Goal: Information Seeking & Learning: Learn about a topic

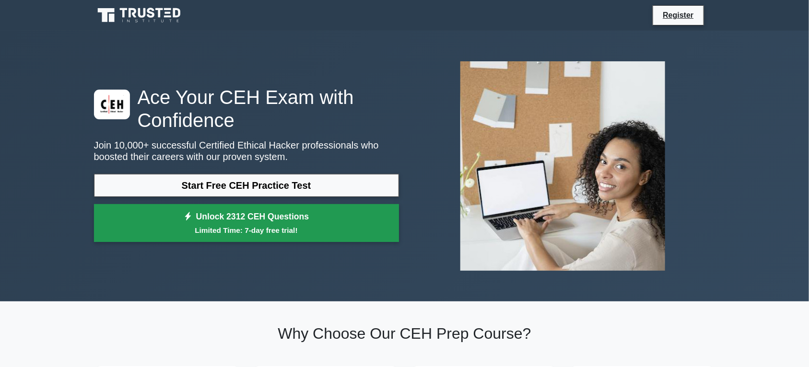
click at [320, 219] on link "Unlock 2312 CEH Questions Limited Time: 7-day free trial!" at bounding box center [246, 223] width 305 height 38
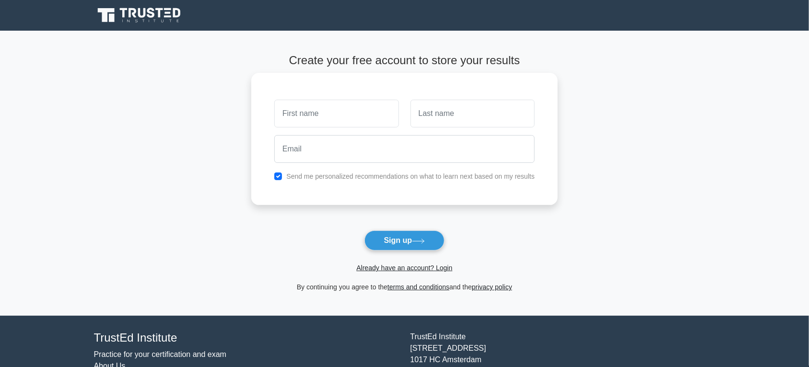
click at [356, 111] on input "text" at bounding box center [336, 114] width 124 height 28
type input "Sebas"
click at [447, 125] on input "text" at bounding box center [472, 114] width 124 height 28
type input "Jara"
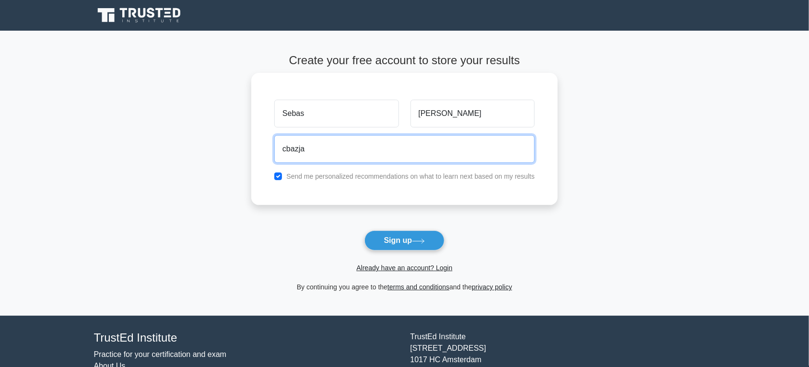
type input "cbazjara11@gmail.com"
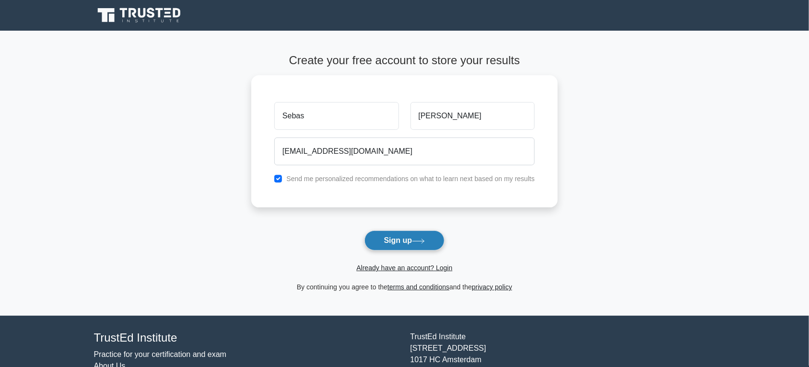
click at [417, 235] on button "Sign up" at bounding box center [404, 241] width 81 height 20
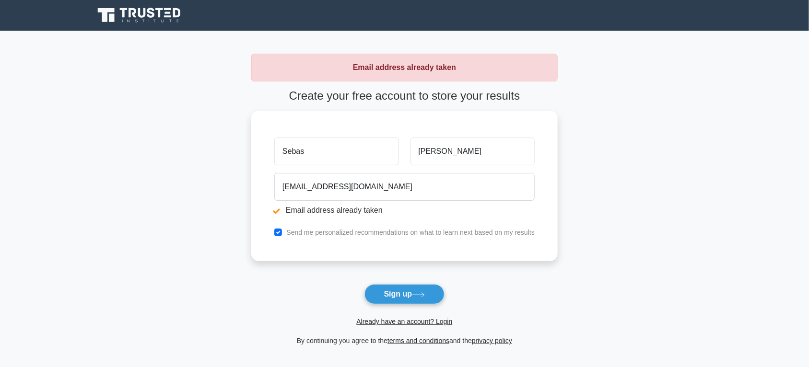
click at [429, 329] on form "Create your free account to store your results Sebas Jara cbazjara11@gmail.com …" at bounding box center [404, 217] width 306 height 257
click at [425, 325] on link "Already have an account? Login" at bounding box center [404, 322] width 96 height 8
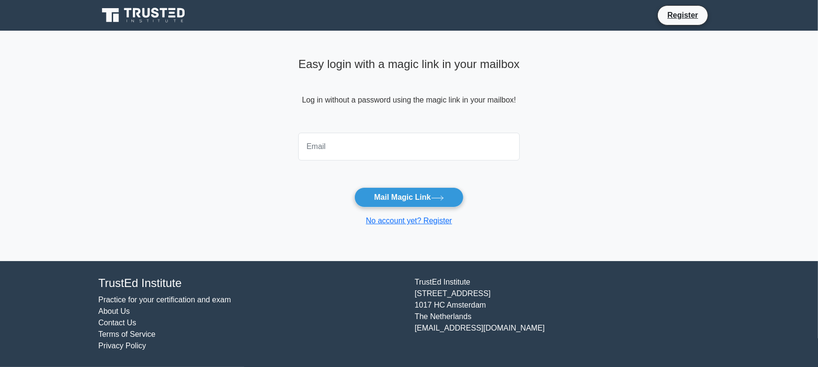
click at [434, 138] on input "email" at bounding box center [408, 147] width 221 height 28
type input "cbazjara11@gmail.com"
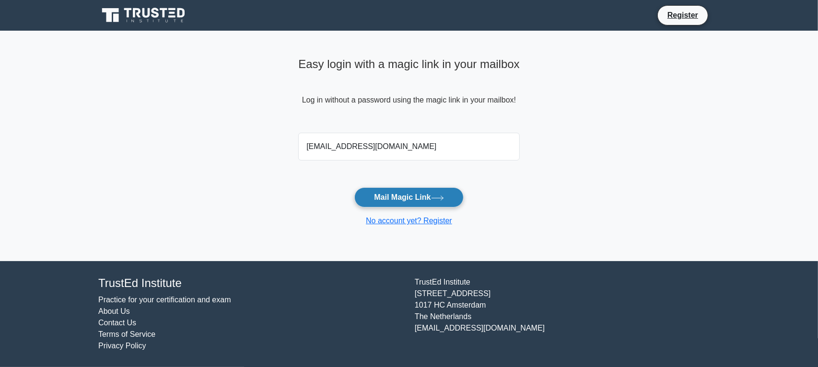
click at [408, 199] on button "Mail Magic Link" at bounding box center [408, 197] width 109 height 20
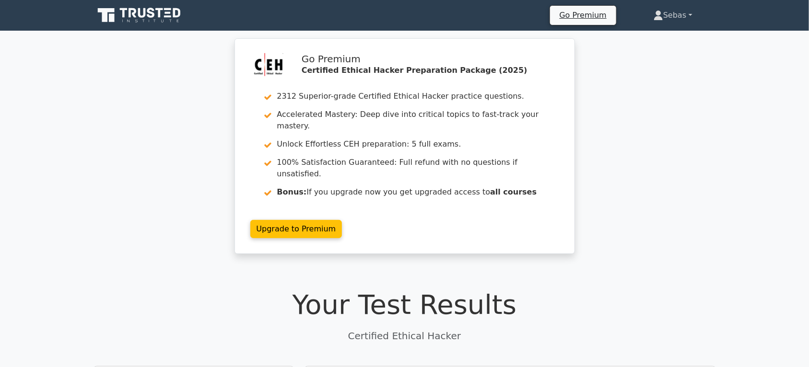
click at [670, 20] on link "Sebas" at bounding box center [672, 15] width 84 height 19
click at [658, 128] on div "Go Premium Certified Ethical Hacker Preparation Package (2025) 2312 Superior-gr…" at bounding box center [404, 151] width 809 height 227
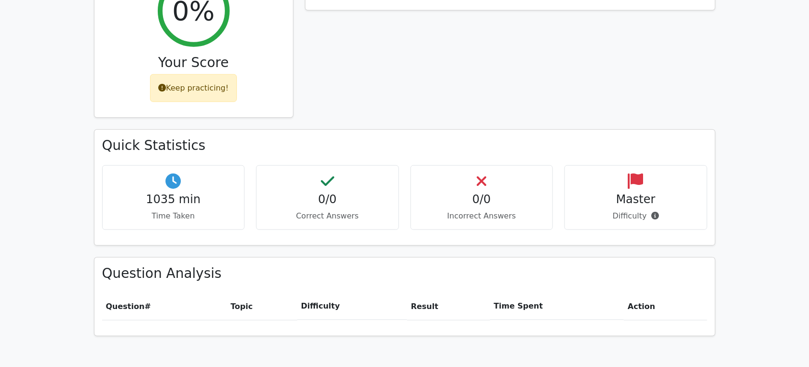
scroll to position [763, 0]
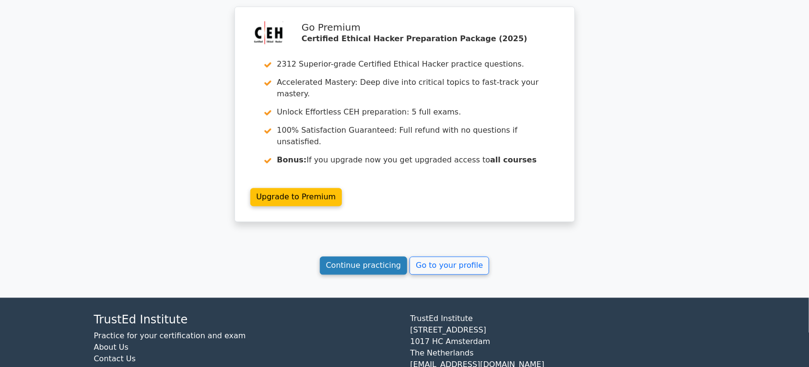
click at [373, 257] on link "Continue practicing" at bounding box center [364, 266] width 88 height 18
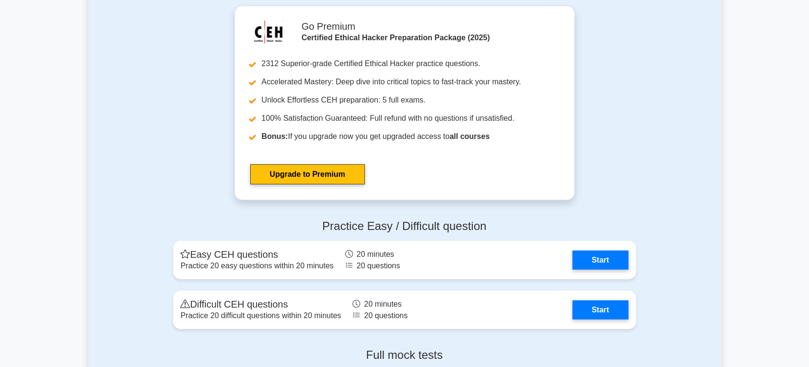
scroll to position [1897, 0]
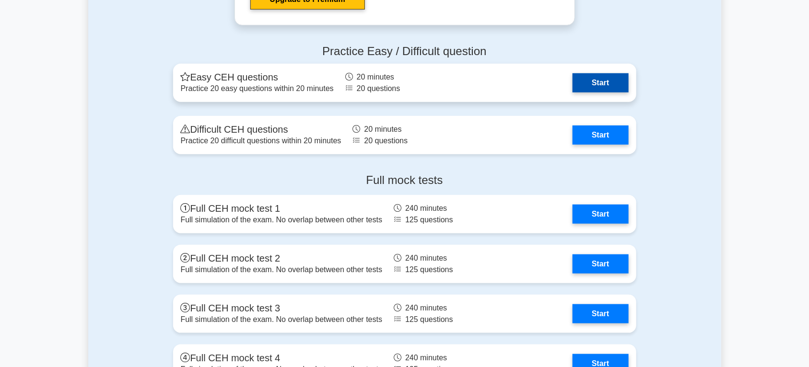
click at [616, 76] on link "Start" at bounding box center [600, 82] width 56 height 19
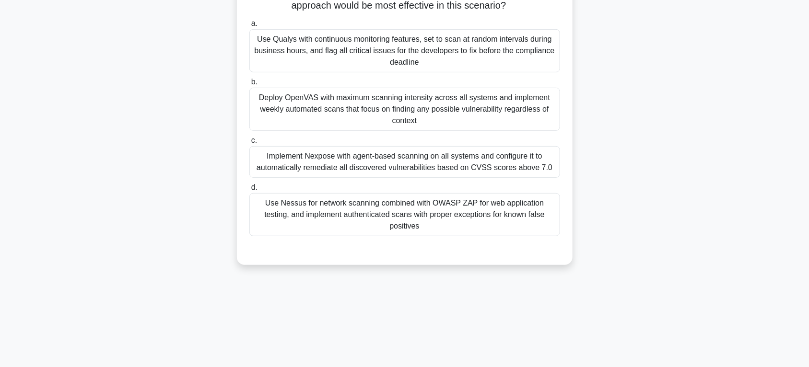
scroll to position [50, 0]
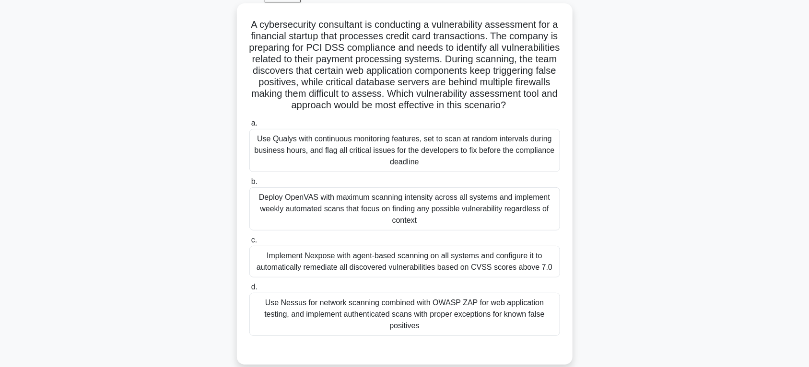
drag, startPoint x: 323, startPoint y: 219, endPoint x: 310, endPoint y: 230, distance: 16.6
click at [320, 221] on div "Deploy OpenVAS with maximum scanning intensity across all systems and implement…" at bounding box center [404, 208] width 311 height 43
click at [481, 230] on div "Deploy OpenVAS with maximum scanning intensity across all systems and implement…" at bounding box center [404, 208] width 311 height 43
click at [249, 185] on input "b. Deploy OpenVAS with maximum scanning intensity across all systems and implem…" at bounding box center [249, 182] width 0 height 6
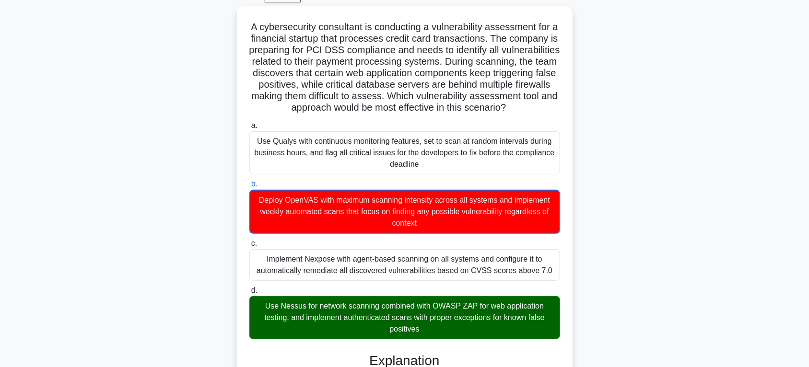
scroll to position [250, 0]
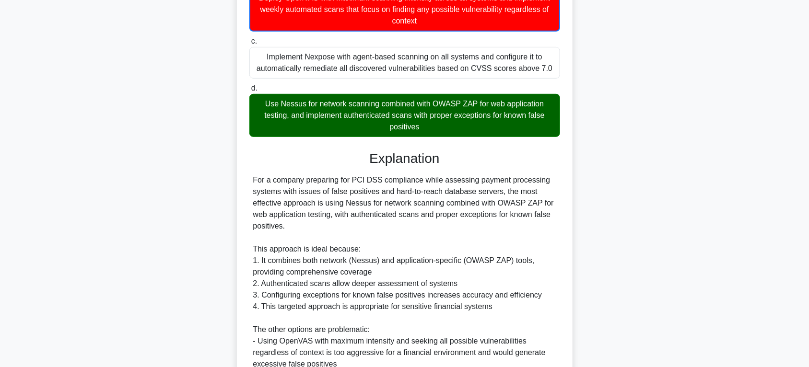
click at [448, 122] on div "Use Nessus for network scanning combined with OWASP ZAP for web application tes…" at bounding box center [404, 115] width 311 height 43
click at [249, 92] on input "d. Use Nessus for network scanning combined with OWASP ZAP for web application …" at bounding box center [249, 88] width 0 height 6
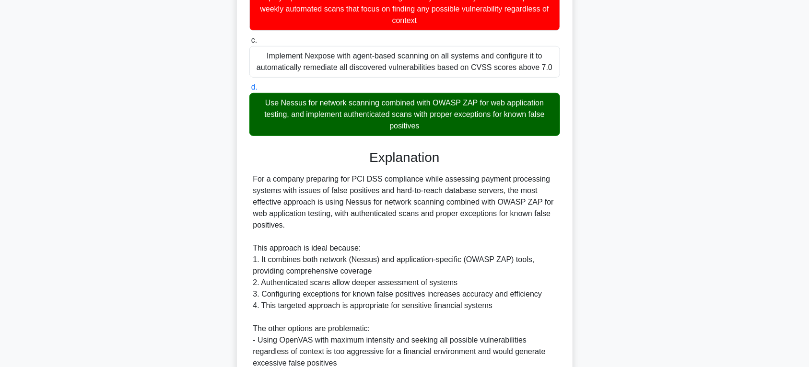
drag, startPoint x: 343, startPoint y: 123, endPoint x: 434, endPoint y: 126, distance: 91.1
click at [434, 126] on div "Use Nessus for network scanning combined with OWASP ZAP for web application tes…" at bounding box center [404, 114] width 311 height 43
click at [447, 136] on div "Use Nessus for network scanning combined with OWASP ZAP for web application tes…" at bounding box center [404, 114] width 311 height 43
click at [249, 91] on input "d. Use Nessus for network scanning combined with OWASP ZAP for web application …" at bounding box center [249, 87] width 0 height 6
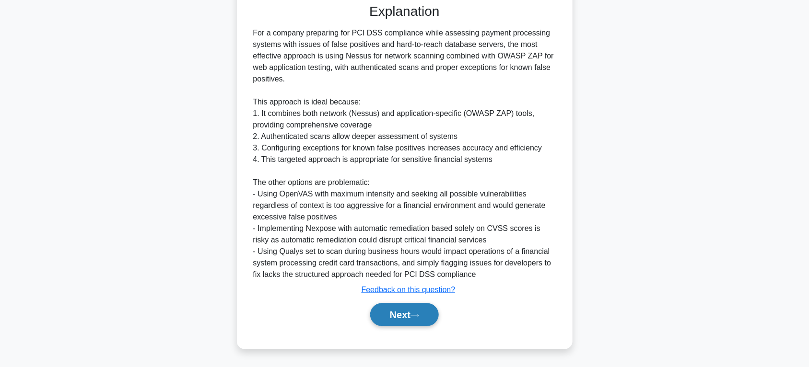
click at [403, 314] on button "Next" at bounding box center [404, 314] width 69 height 23
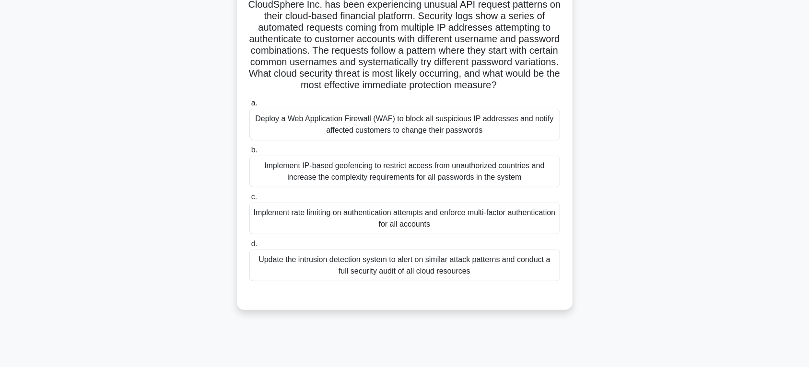
scroll to position [100, 0]
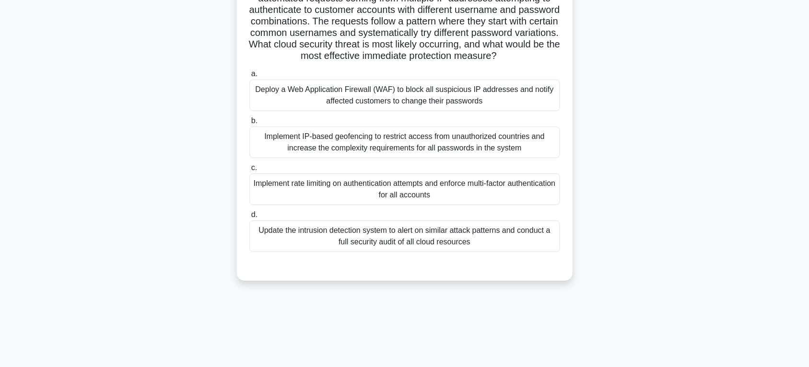
click at [368, 111] on div "Deploy a Web Application Firewall (WAF) to block all suspicious IP addresses an…" at bounding box center [404, 96] width 311 height 32
click at [249, 77] on input "a. Deploy a Web Application Firewall (WAF) to block all suspicious IP addresses…" at bounding box center [249, 74] width 0 height 6
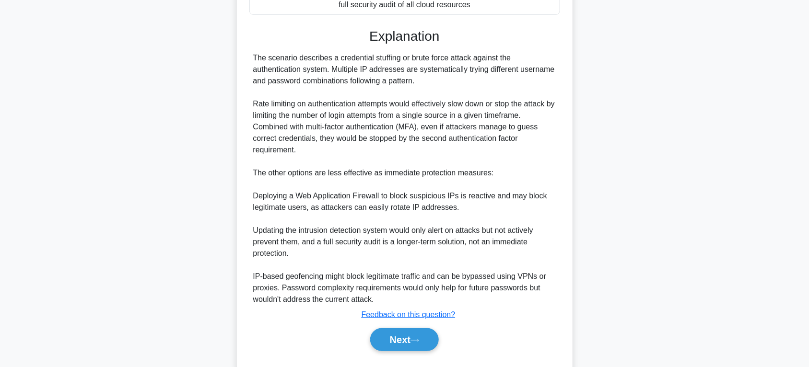
scroll to position [374, 0]
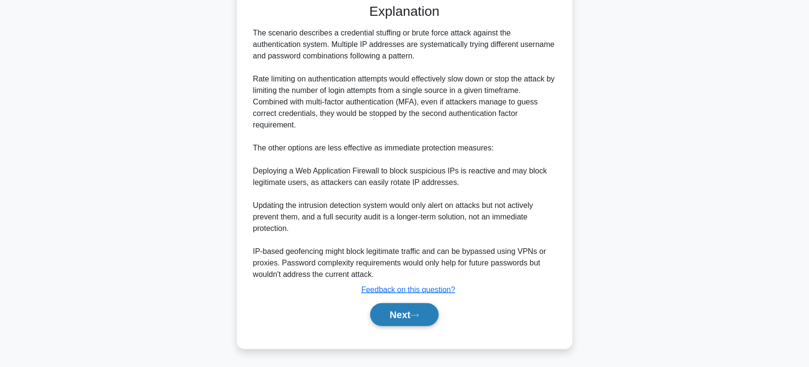
click at [408, 307] on button "Next" at bounding box center [404, 314] width 69 height 23
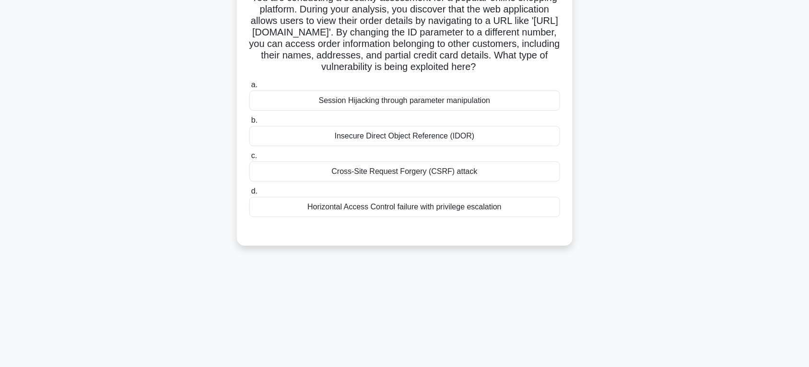
scroll to position [50, 0]
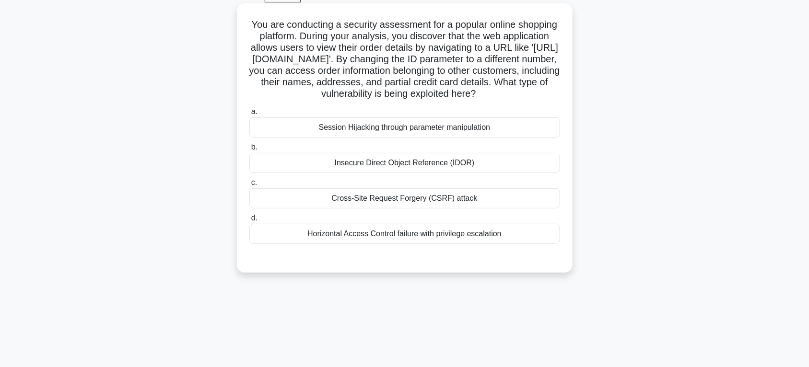
click at [446, 138] on div "Session Hijacking through parameter manipulation" at bounding box center [404, 127] width 311 height 20
click at [249, 115] on input "a. Session Hijacking through parameter manipulation" at bounding box center [249, 112] width 0 height 6
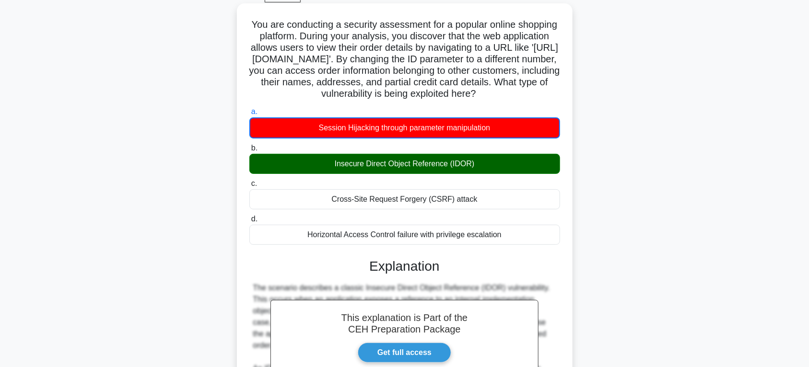
click at [460, 174] on div "Insecure Direct Object Reference (IDOR)" at bounding box center [404, 164] width 311 height 20
click at [249, 151] on input "b. Insecure Direct Object Reference (IDOR)" at bounding box center [249, 148] width 0 height 6
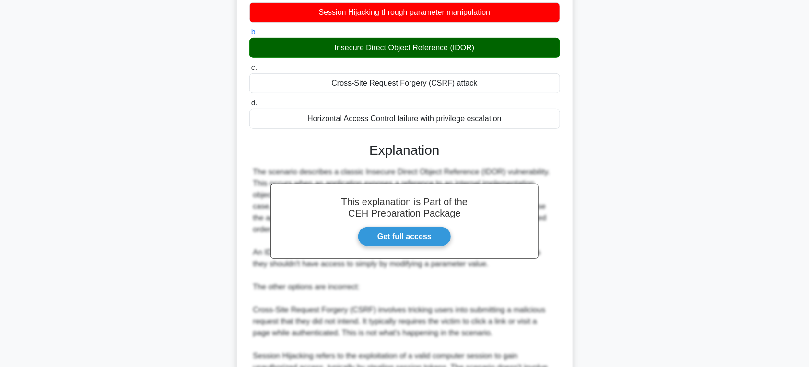
scroll to position [340, 0]
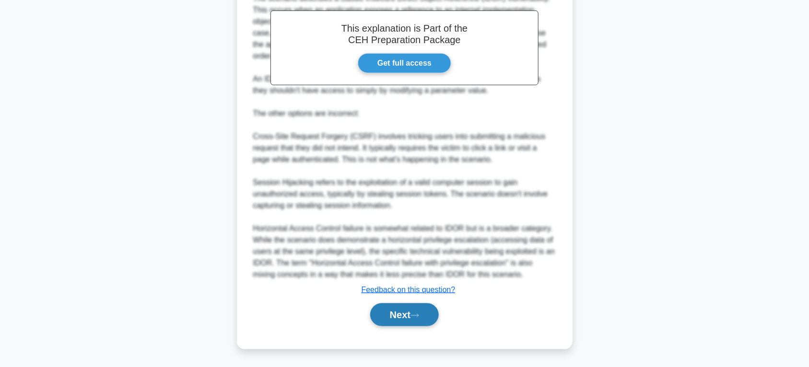
click at [399, 307] on button "Next" at bounding box center [404, 314] width 69 height 23
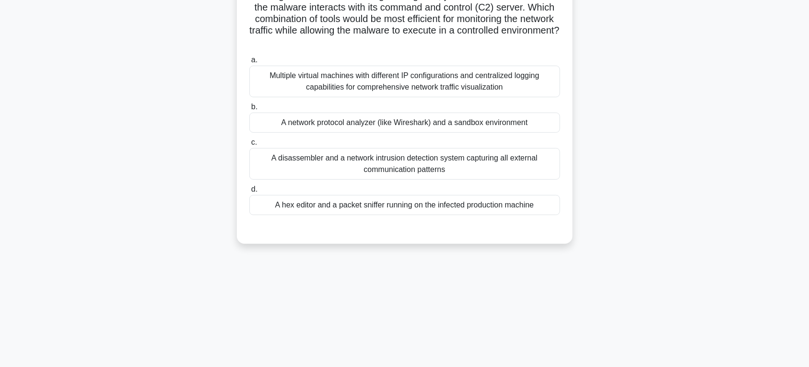
scroll to position [50, 0]
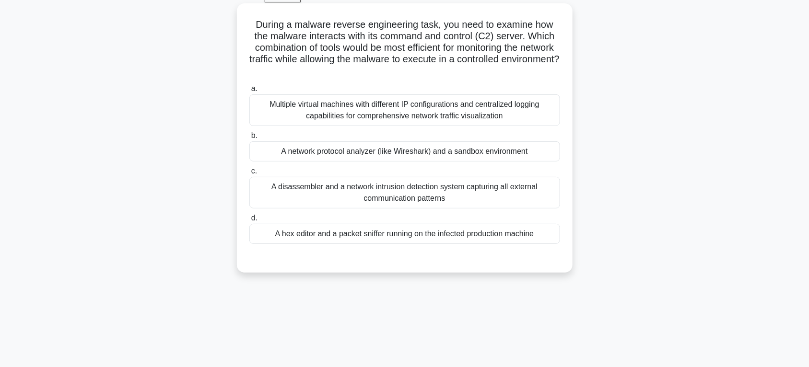
click at [474, 158] on div "A network protocol analyzer (like Wireshark) and a sandbox environment" at bounding box center [404, 151] width 311 height 20
click at [249, 139] on input "b. A network protocol analyzer (like Wireshark) and a sandbox environment" at bounding box center [249, 136] width 0 height 6
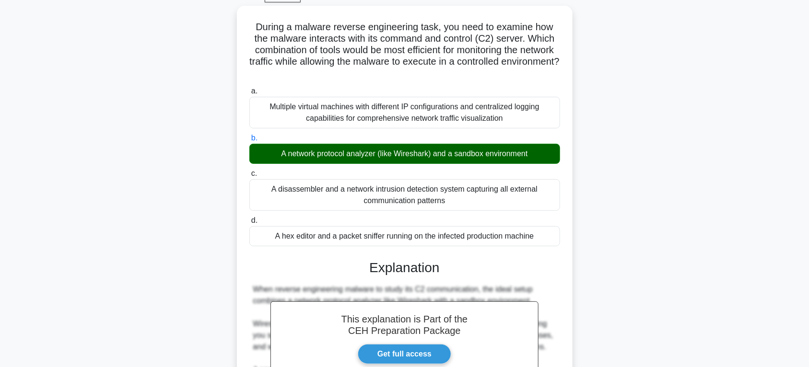
click at [631, 187] on div "During a malware reverse engineering task, you need to examine how the malware …" at bounding box center [404, 323] width 633 height 634
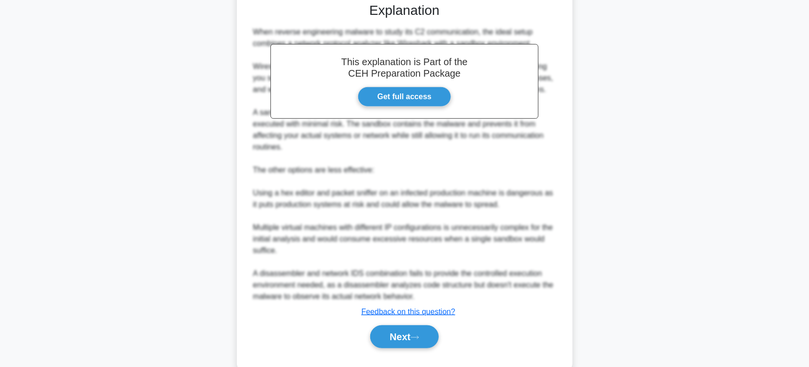
scroll to position [329, 0]
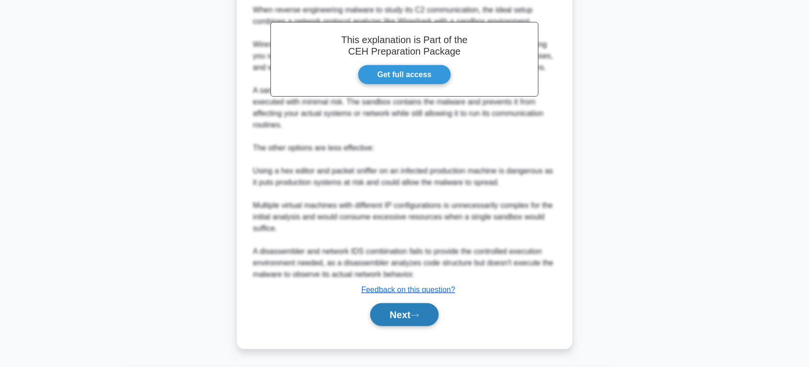
click at [435, 309] on button "Next" at bounding box center [404, 314] width 69 height 23
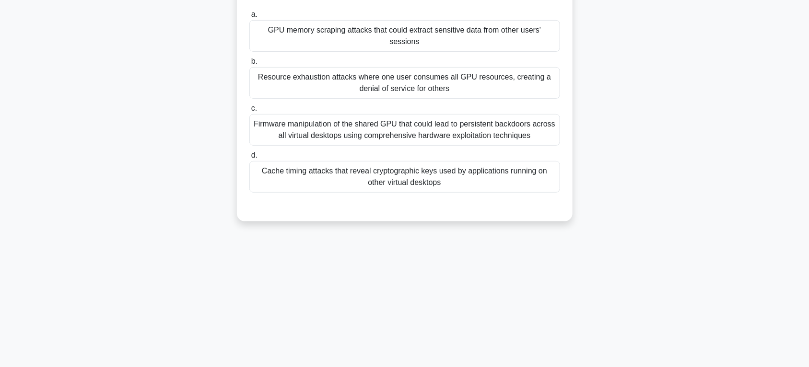
scroll to position [50, 0]
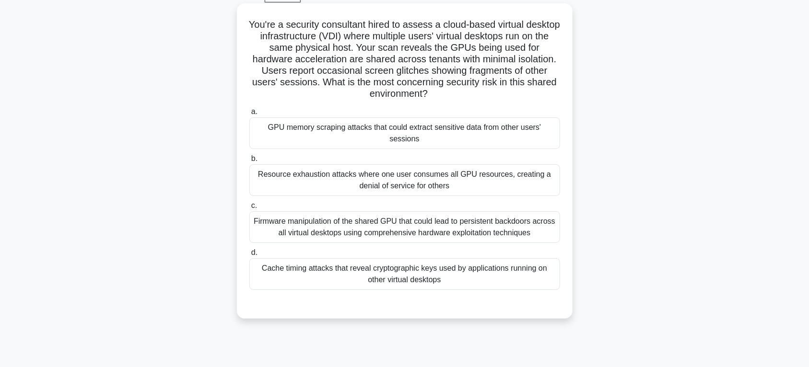
click at [424, 223] on div "Firmware manipulation of the shared GPU that could lead to persistent backdoors…" at bounding box center [404, 227] width 311 height 32
click at [249, 209] on input "c. Firmware manipulation of the shared GPU that could lead to persistent backdo…" at bounding box center [249, 206] width 0 height 6
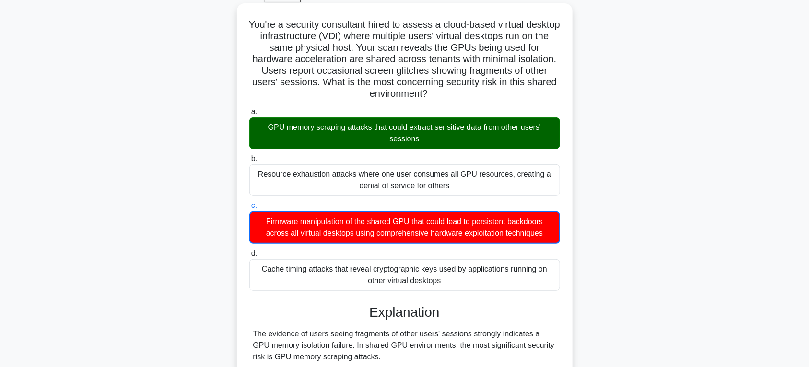
click at [433, 123] on div "GPU memory scraping attacks that could extract sensitive data from other users'…" at bounding box center [404, 133] width 311 height 32
click at [249, 115] on input "a. GPU memory scraping attacks that could extract sensitive data from other use…" at bounding box center [249, 112] width 0 height 6
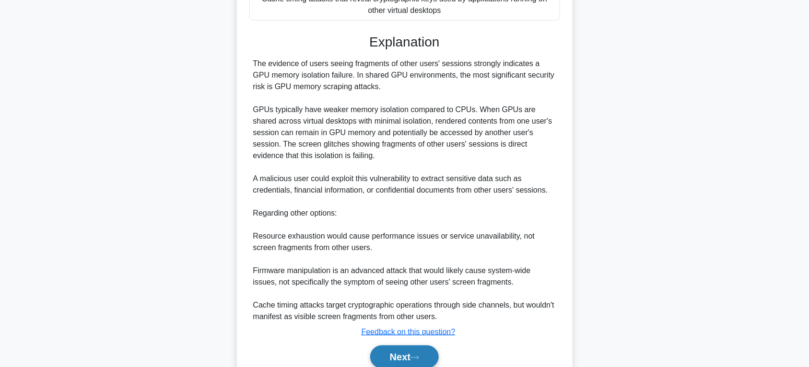
scroll to position [363, 0]
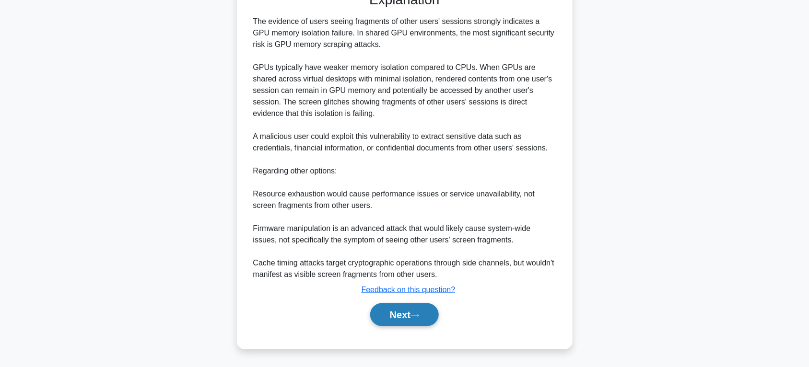
click at [407, 314] on button "Next" at bounding box center [404, 314] width 69 height 23
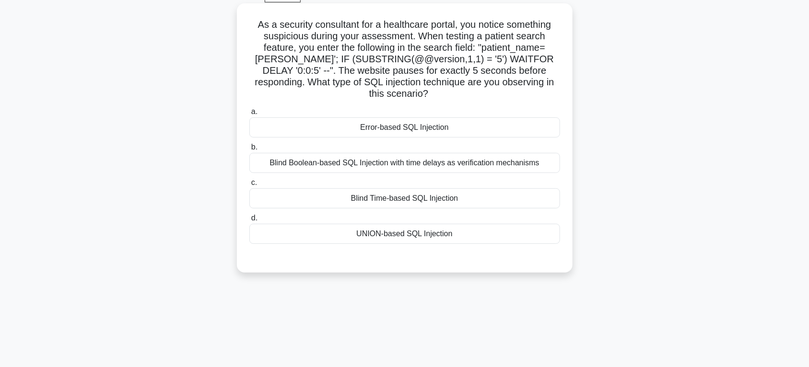
scroll to position [0, 0]
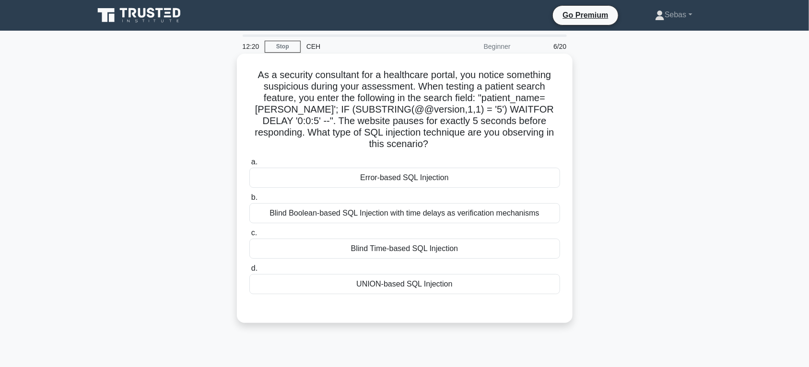
click at [441, 255] on div "Blind Time-based SQL Injection" at bounding box center [404, 249] width 311 height 20
click at [249, 236] on input "c. Blind Time-based SQL Injection" at bounding box center [249, 233] width 0 height 6
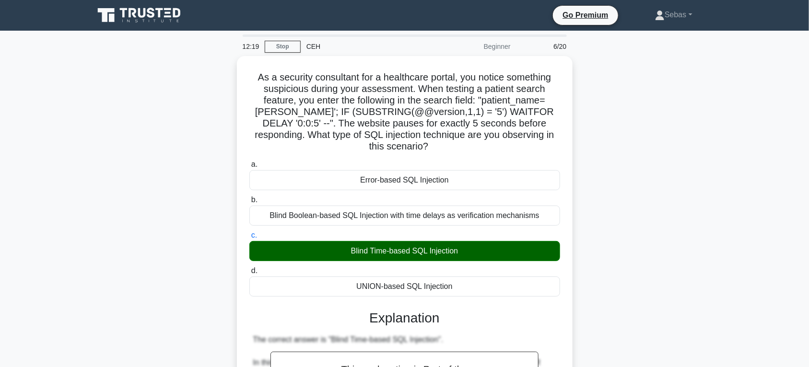
scroll to position [351, 0]
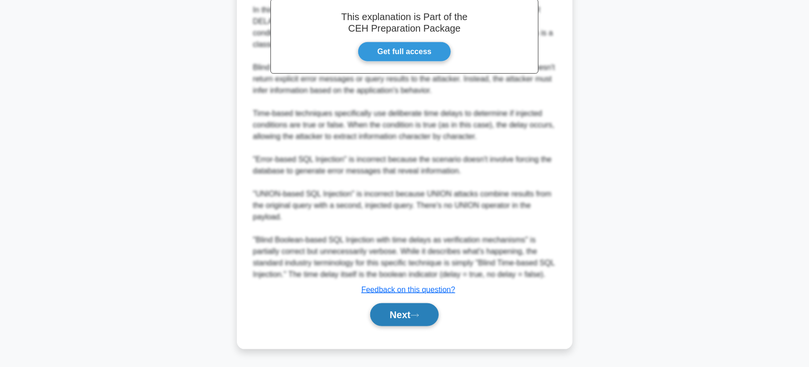
drag, startPoint x: 416, startPoint y: 318, endPoint x: 420, endPoint y: 314, distance: 5.4
click at [416, 318] on button "Next" at bounding box center [404, 314] width 69 height 23
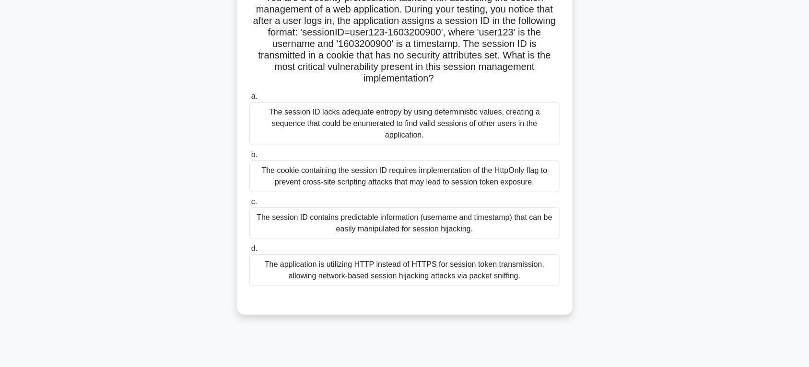
scroll to position [50, 0]
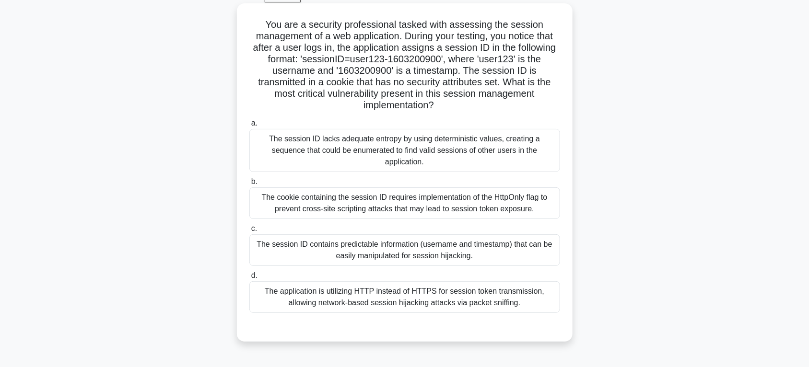
drag, startPoint x: 458, startPoint y: 196, endPoint x: 539, endPoint y: 202, distance: 81.2
click at [459, 195] on div "The cookie containing the session ID requires implementation of the HttpOnly fl…" at bounding box center [404, 203] width 311 height 32
click at [249, 185] on input "b. The cookie containing the session ID requires implementation of the HttpOnly…" at bounding box center [249, 182] width 0 height 6
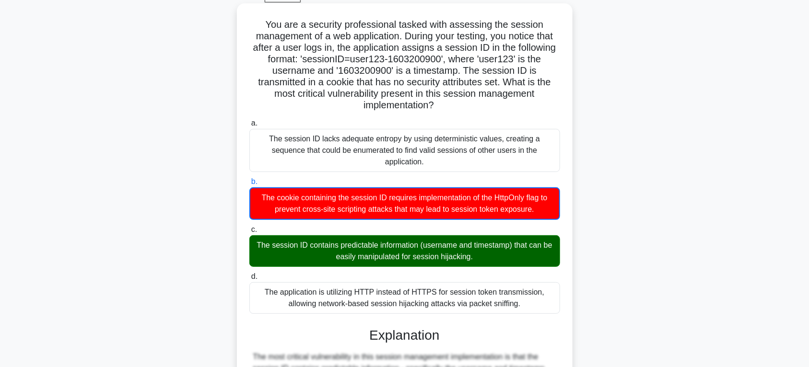
scroll to position [375, 0]
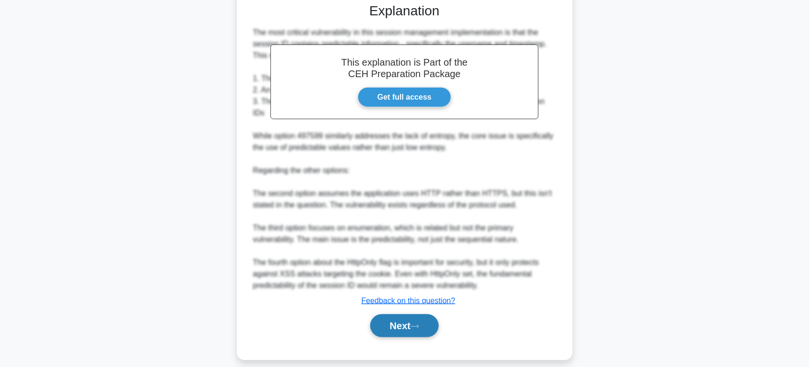
click at [410, 320] on button "Next" at bounding box center [404, 325] width 69 height 23
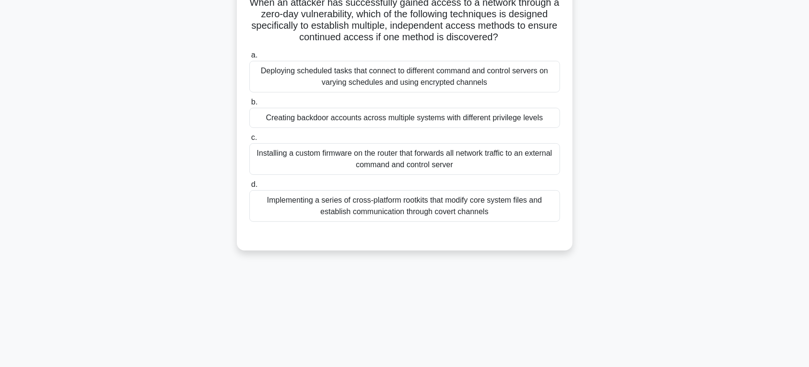
scroll to position [0, 0]
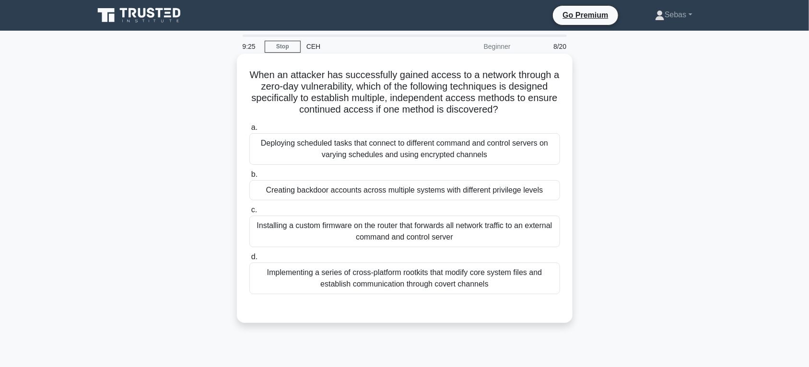
click at [372, 196] on div "Creating backdoor accounts across multiple systems with different privilege lev…" at bounding box center [404, 190] width 311 height 20
click at [249, 178] on input "b. Creating backdoor accounts across multiple systems with different privilege …" at bounding box center [249, 175] width 0 height 6
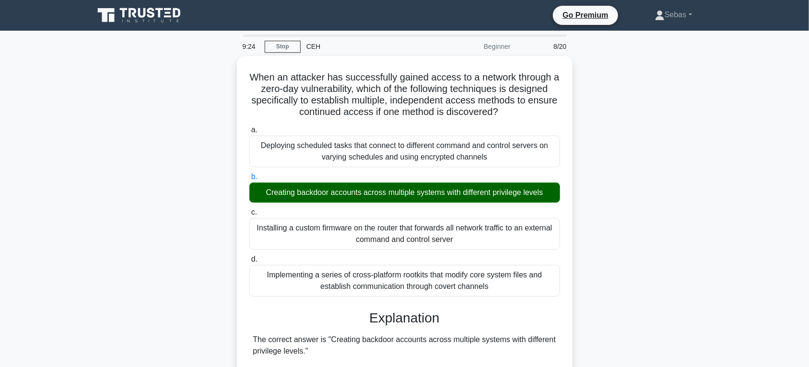
click at [687, 187] on div "When an attacker has successfully gained access to a network through a zero-day…" at bounding box center [404, 350] width 633 height 588
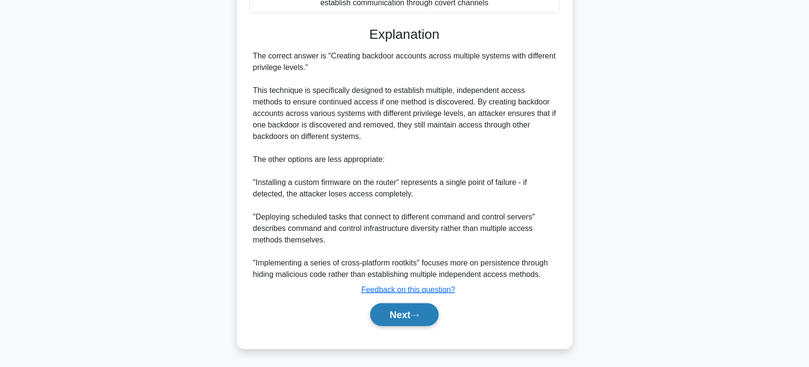
click at [413, 317] on button "Next" at bounding box center [404, 314] width 69 height 23
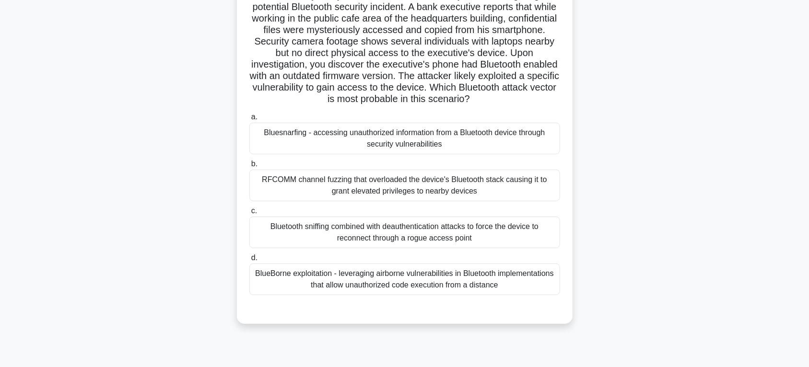
scroll to position [50, 0]
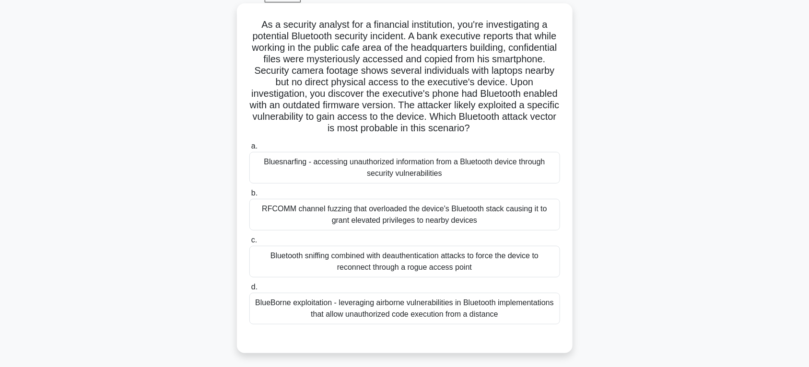
click at [377, 172] on div "Bluesnarfing - accessing unauthorized information from a Bluetooth device throu…" at bounding box center [404, 168] width 311 height 32
click at [249, 150] on input "a. Bluesnarfing - accessing unauthorized information from a Bluetooth device th…" at bounding box center [249, 146] width 0 height 6
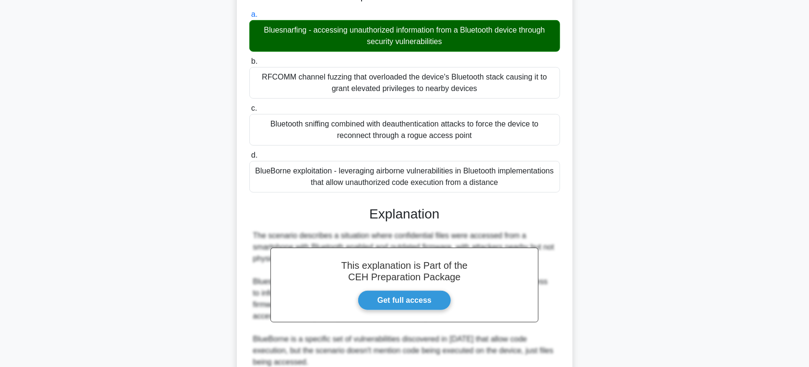
scroll to position [340, 0]
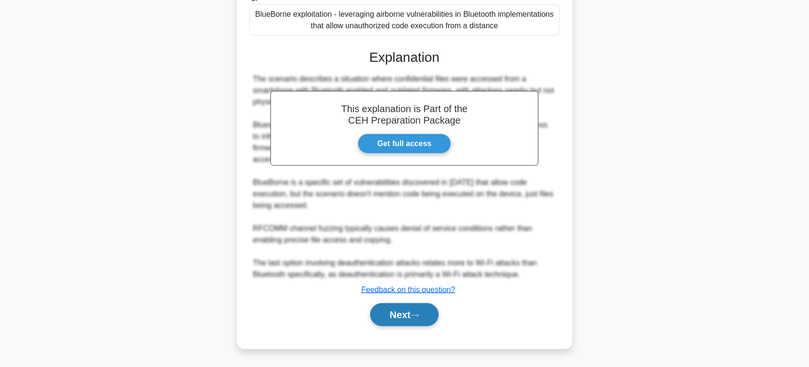
click at [412, 322] on button "Next" at bounding box center [404, 314] width 69 height 23
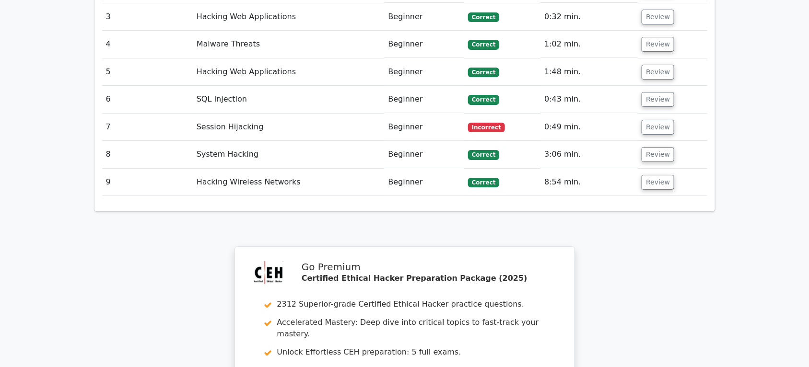
scroll to position [1772, 0]
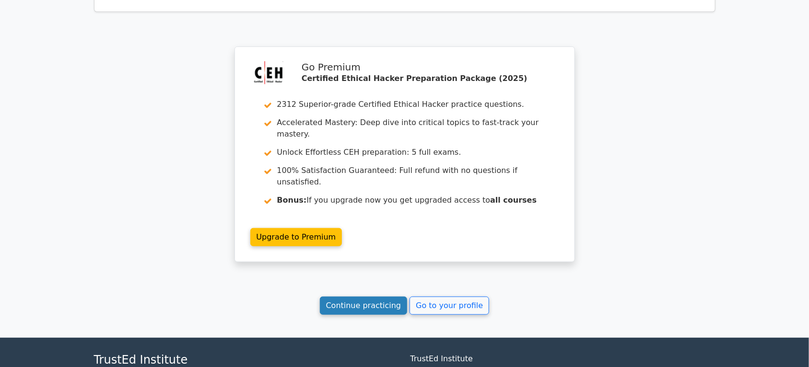
click at [387, 297] on link "Continue practicing" at bounding box center [364, 306] width 88 height 18
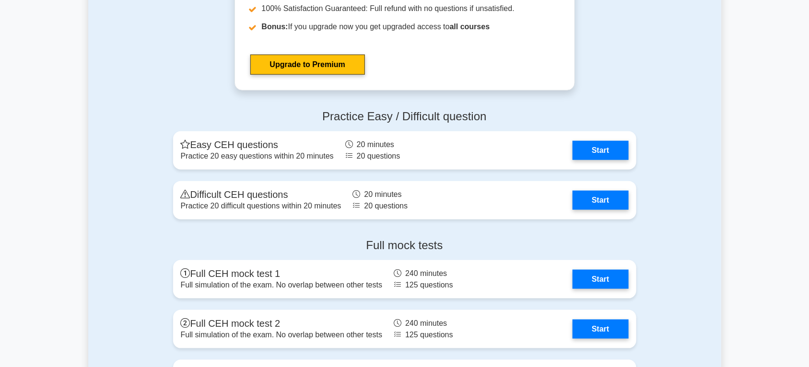
scroll to position [1997, 0]
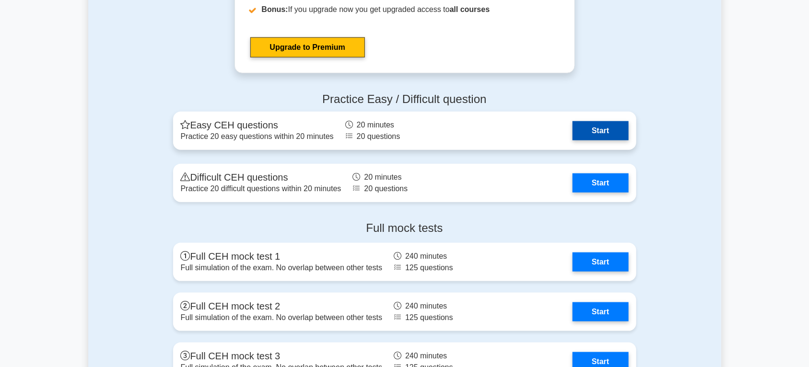
click at [604, 137] on link "Start" at bounding box center [600, 130] width 56 height 19
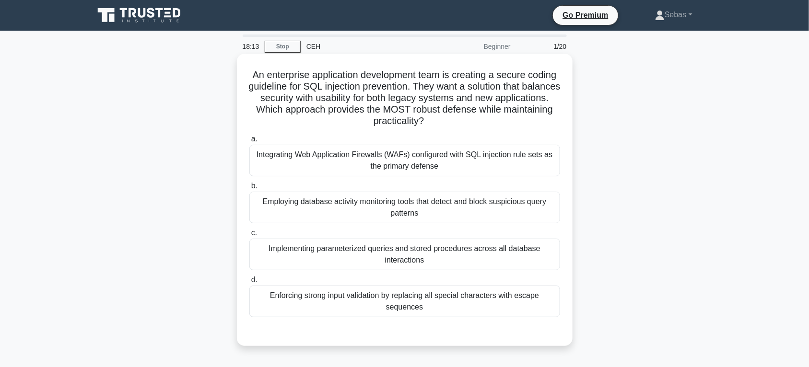
click at [372, 199] on div "Employing database activity monitoring tools that detect and block suspicious q…" at bounding box center [404, 208] width 311 height 32
click at [249, 189] on input "b. Employing database activity monitoring tools that detect and block suspiciou…" at bounding box center [249, 186] width 0 height 6
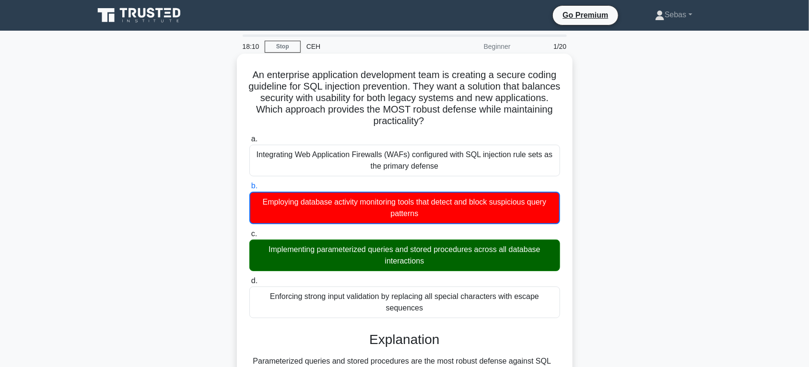
click at [411, 262] on div "Implementing parameterized queries and stored procedures across all database in…" at bounding box center [404, 256] width 311 height 32
click at [249, 237] on input "c. Implementing parameterized queries and stored procedures across all database…" at bounding box center [249, 234] width 0 height 6
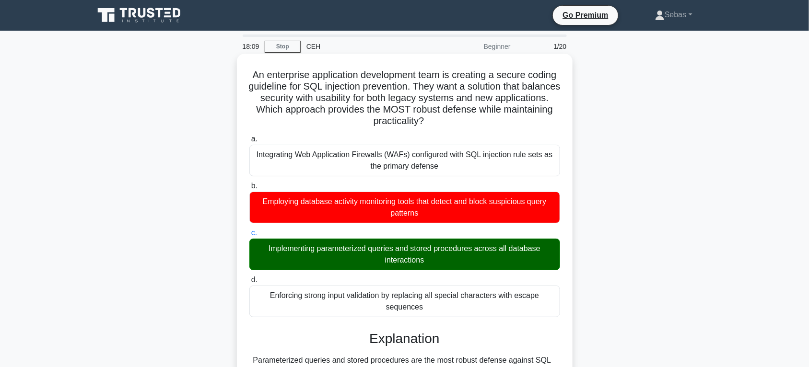
drag, startPoint x: 435, startPoint y: 258, endPoint x: 252, endPoint y: 258, distance: 183.6
click at [252, 258] on div "Implementing parameterized queries and stored procedures across all database in…" at bounding box center [404, 255] width 311 height 32
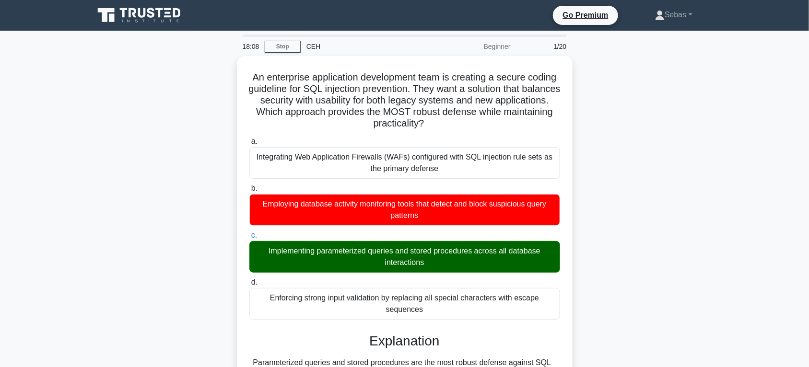
scroll to position [305, 0]
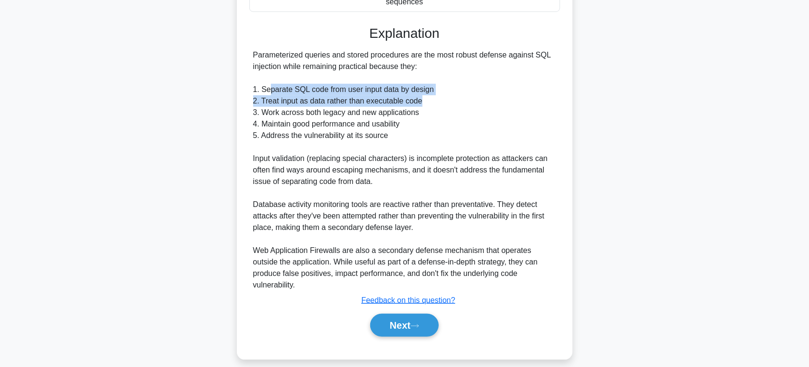
drag, startPoint x: 271, startPoint y: 89, endPoint x: 419, endPoint y: 99, distance: 148.9
click at [419, 99] on div "Parameterized queries and stored procedures are the most robust defense against…" at bounding box center [404, 170] width 303 height 242
click at [460, 116] on div "Parameterized queries and stored procedures are the most robust defense against…" at bounding box center [404, 170] width 303 height 242
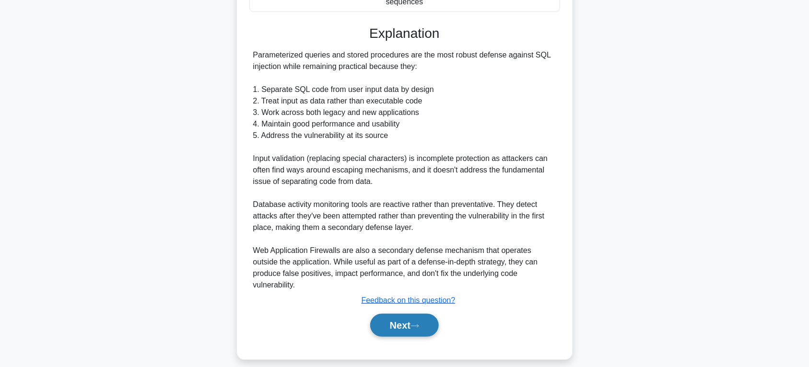
click at [413, 319] on button "Next" at bounding box center [404, 325] width 69 height 23
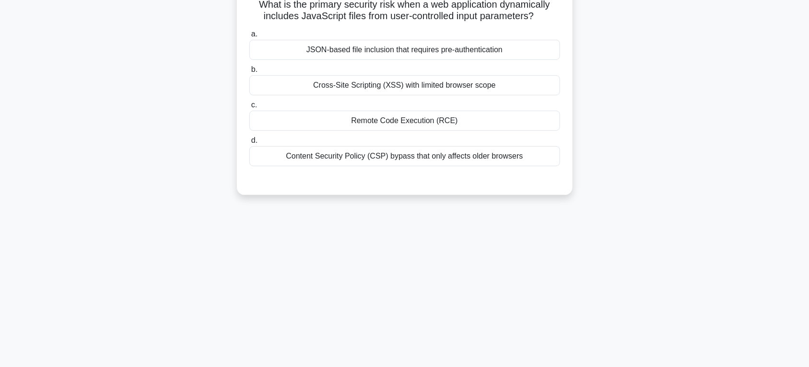
scroll to position [0, 0]
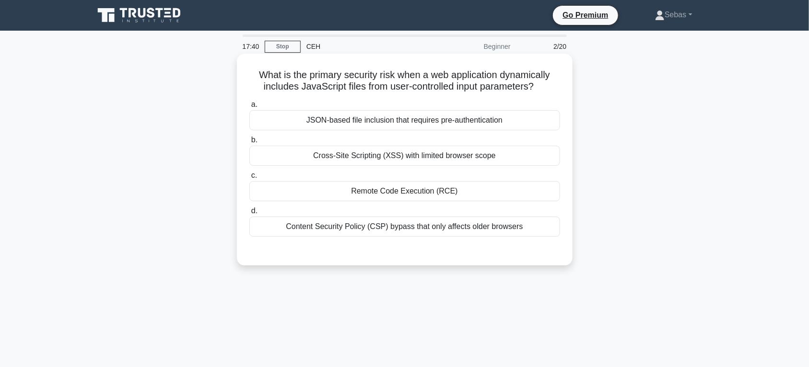
click at [465, 160] on div "Cross-Site Scripting (XSS) with limited browser scope" at bounding box center [404, 156] width 311 height 20
click at [249, 143] on input "b. Cross-Site Scripting (XSS) with limited browser scope" at bounding box center [249, 140] width 0 height 6
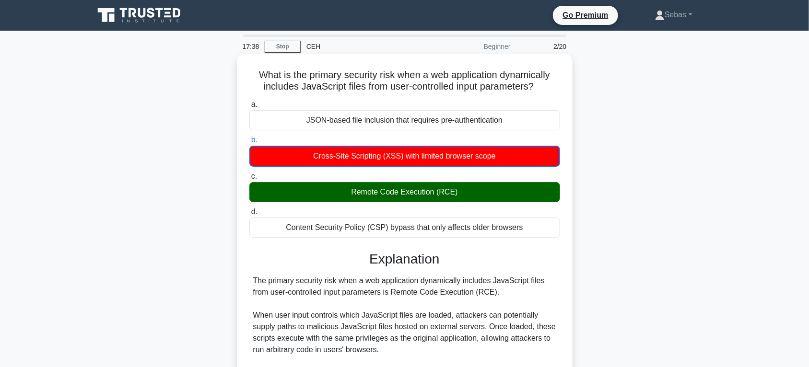
scroll to position [199, 0]
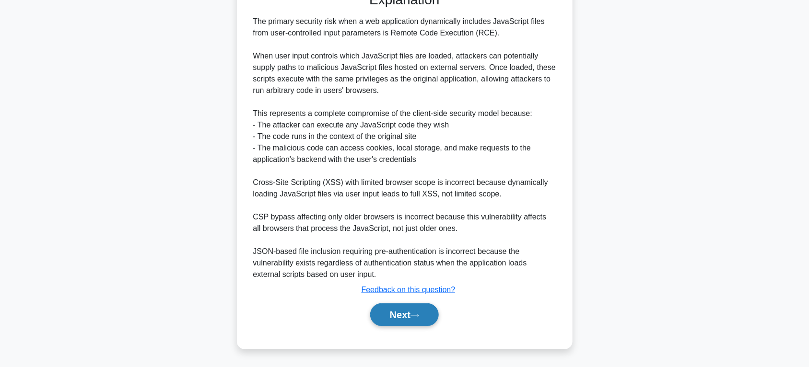
click at [405, 310] on button "Next" at bounding box center [404, 314] width 69 height 23
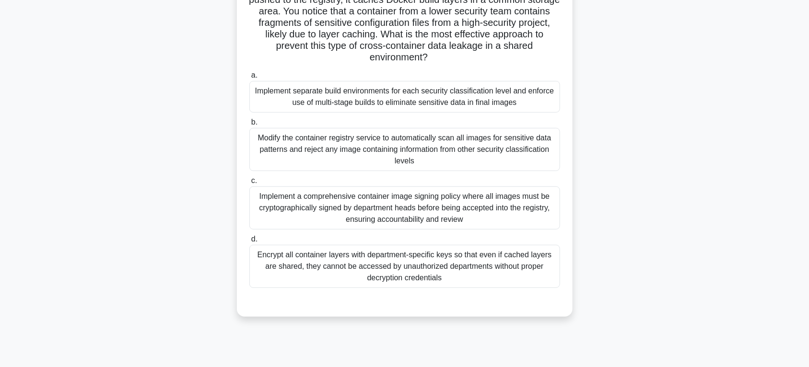
scroll to position [150, 0]
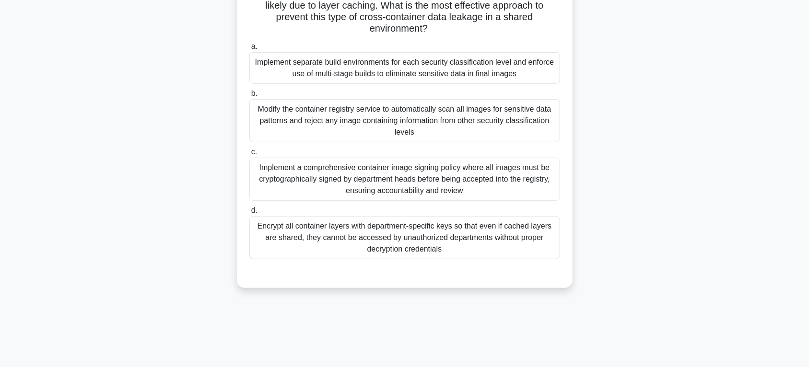
click at [432, 192] on div "Implement a comprehensive container image signing policy where all images must …" at bounding box center [404, 179] width 311 height 43
click at [249, 155] on input "c. Implement a comprehensive container image signing policy where all images mu…" at bounding box center [249, 152] width 0 height 6
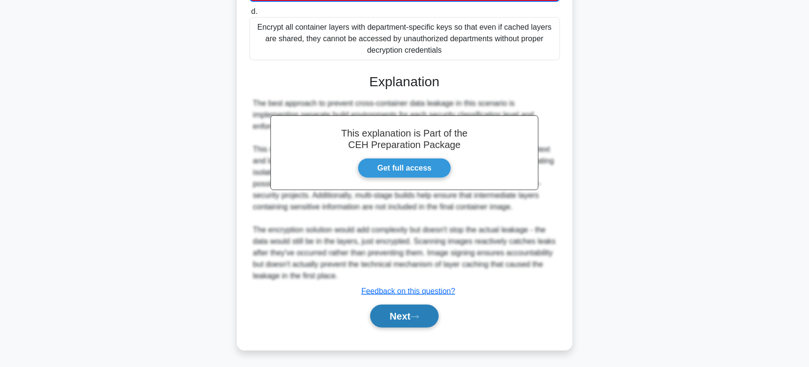
click at [421, 310] on button "Next" at bounding box center [404, 316] width 69 height 23
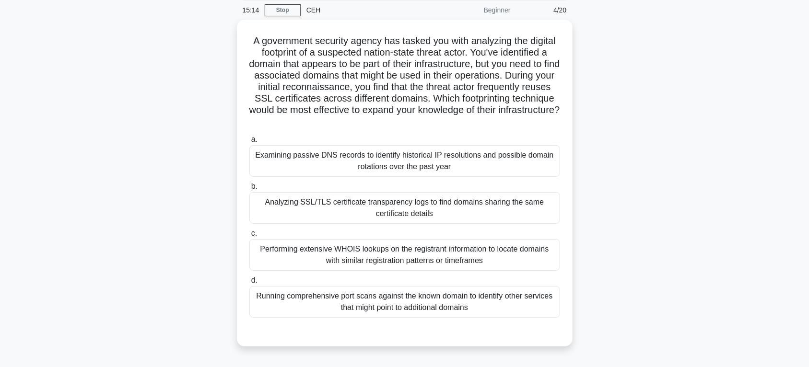
scroll to position [0, 0]
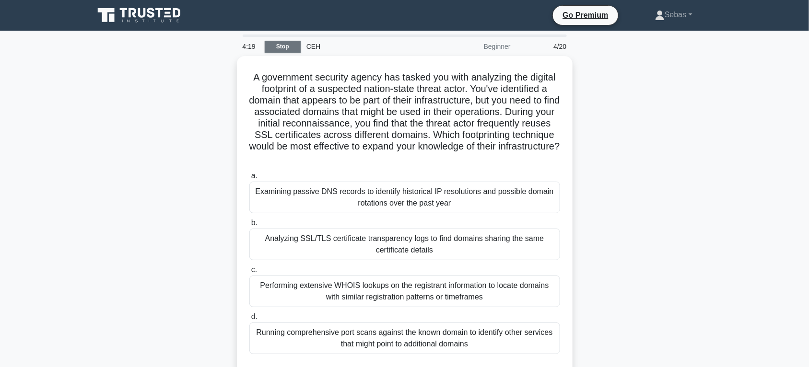
click at [286, 48] on link "Stop" at bounding box center [283, 47] width 36 height 12
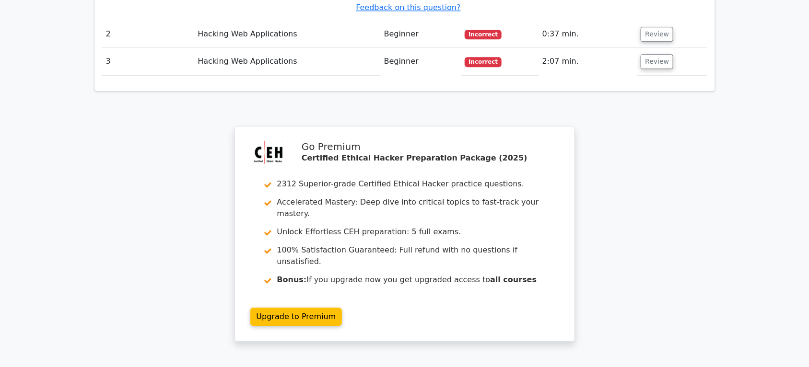
scroll to position [1420, 0]
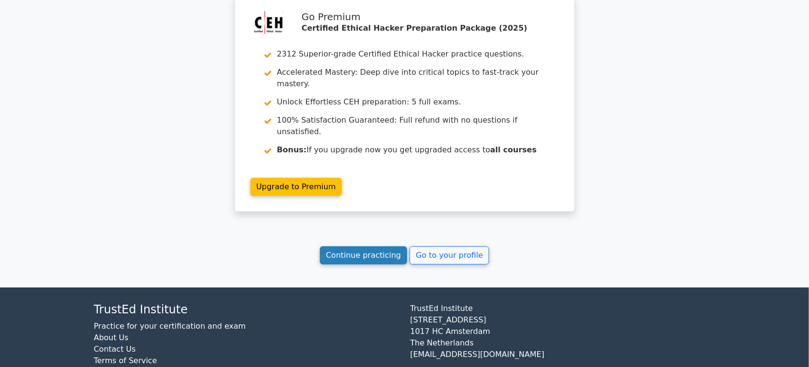
click at [379, 246] on link "Continue practicing" at bounding box center [364, 255] width 88 height 18
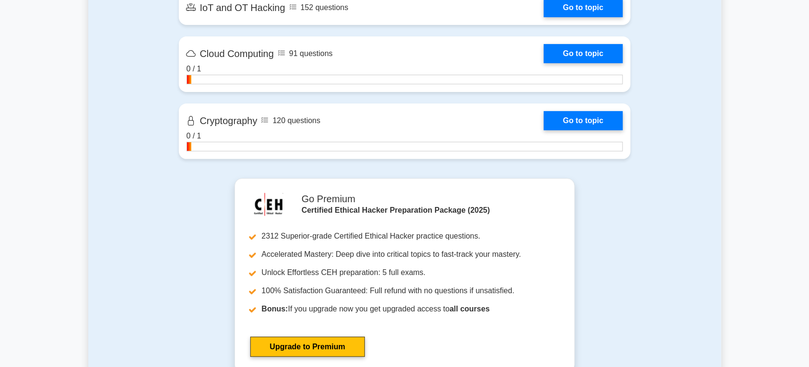
scroll to position [1997, 0]
